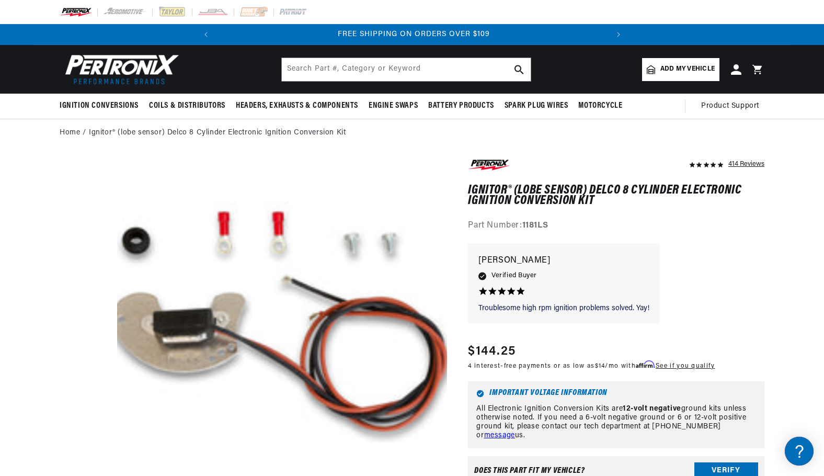
scroll to position [0, 391]
click at [693, 67] on span "Add my vehicle" at bounding box center [687, 69] width 54 height 10
select select "Automotive"
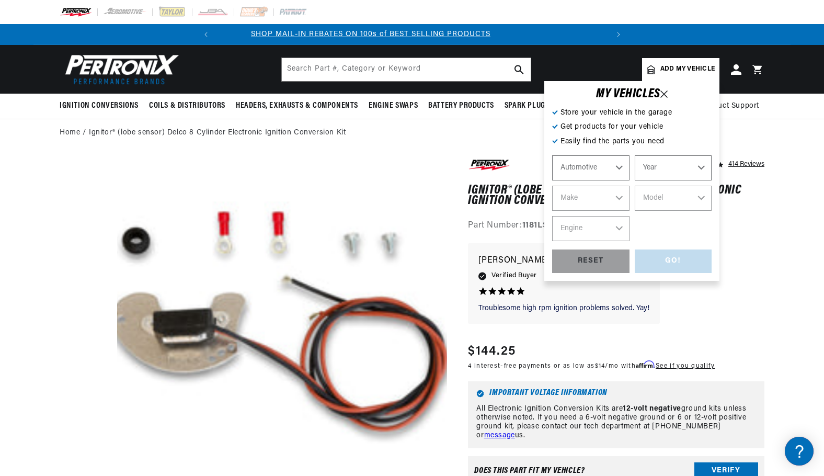
scroll to position [0, 6]
click at [619, 167] on select "Automotive Agricultural Industrial Marine Motorcycle" at bounding box center [590, 167] width 77 height 25
click at [701, 168] on select "Year [DATE] 2021 2020 2019 2018 2017 2016 2015 2014 2013 2012 2011 2010 2009 20…" at bounding box center [673, 167] width 77 height 25
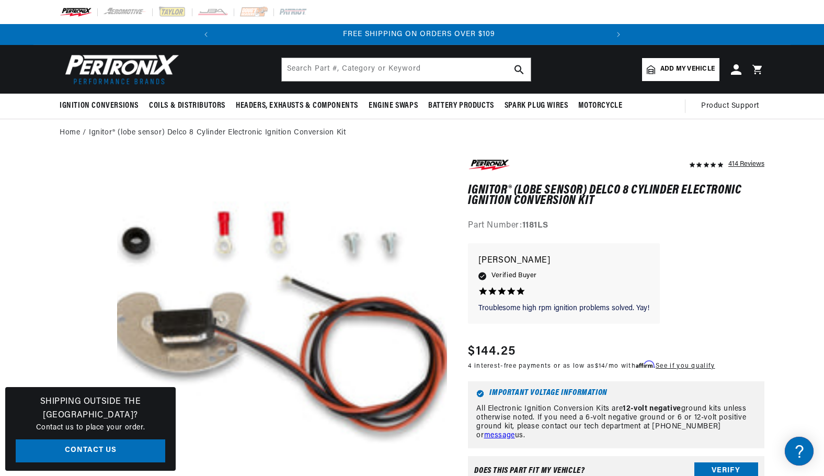
scroll to position [0, 391]
click at [124, 456] on link "Contact Us" at bounding box center [91, 451] width 150 height 24
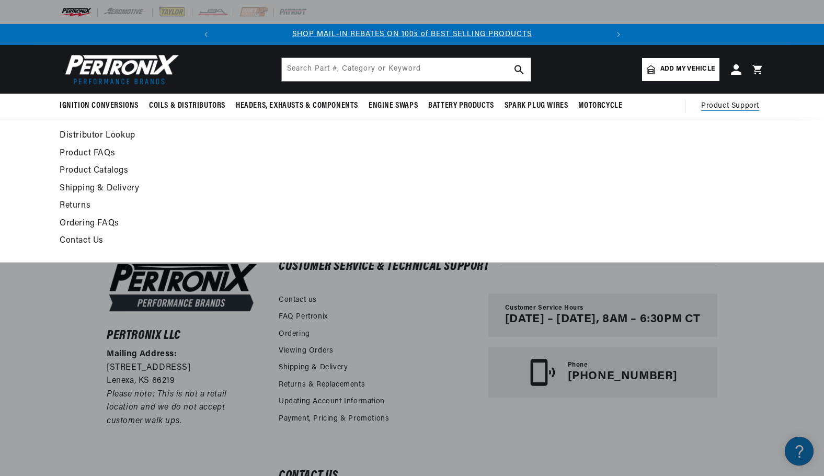
click at [722, 105] on span "Product Support" at bounding box center [730, 106] width 58 height 12
